Goal: Navigation & Orientation: Find specific page/section

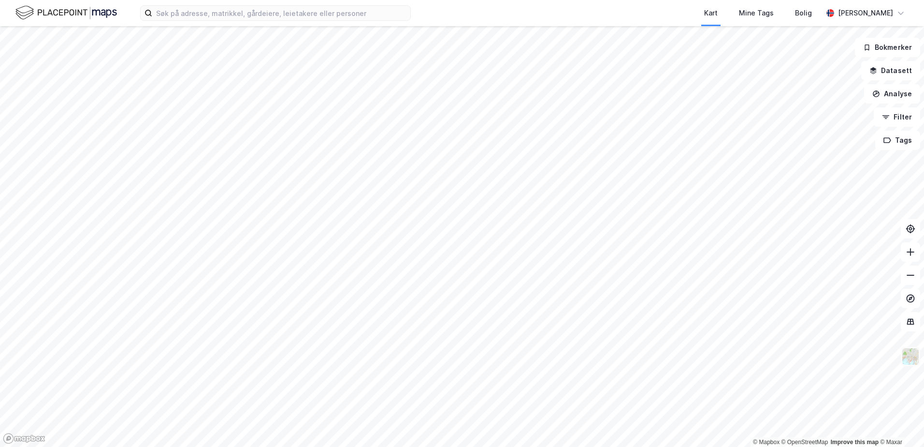
click at [910, 358] on img at bounding box center [910, 356] width 18 height 18
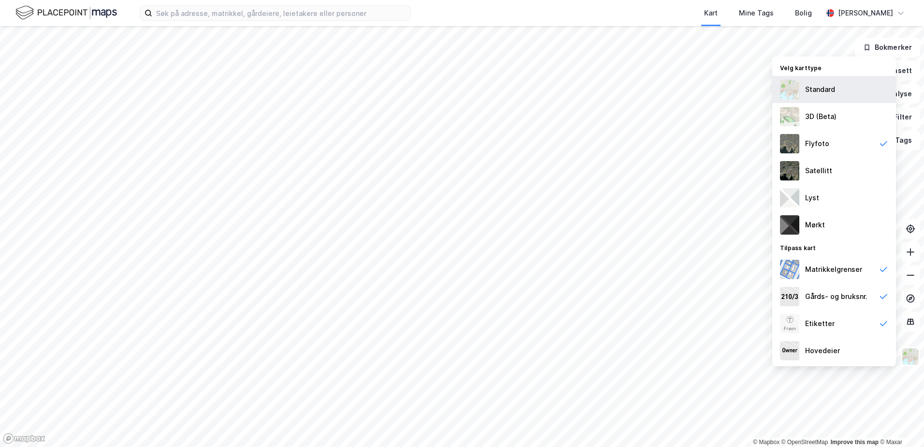
click at [791, 82] on img at bounding box center [789, 89] width 19 height 19
